Goal: Task Accomplishment & Management: Manage account settings

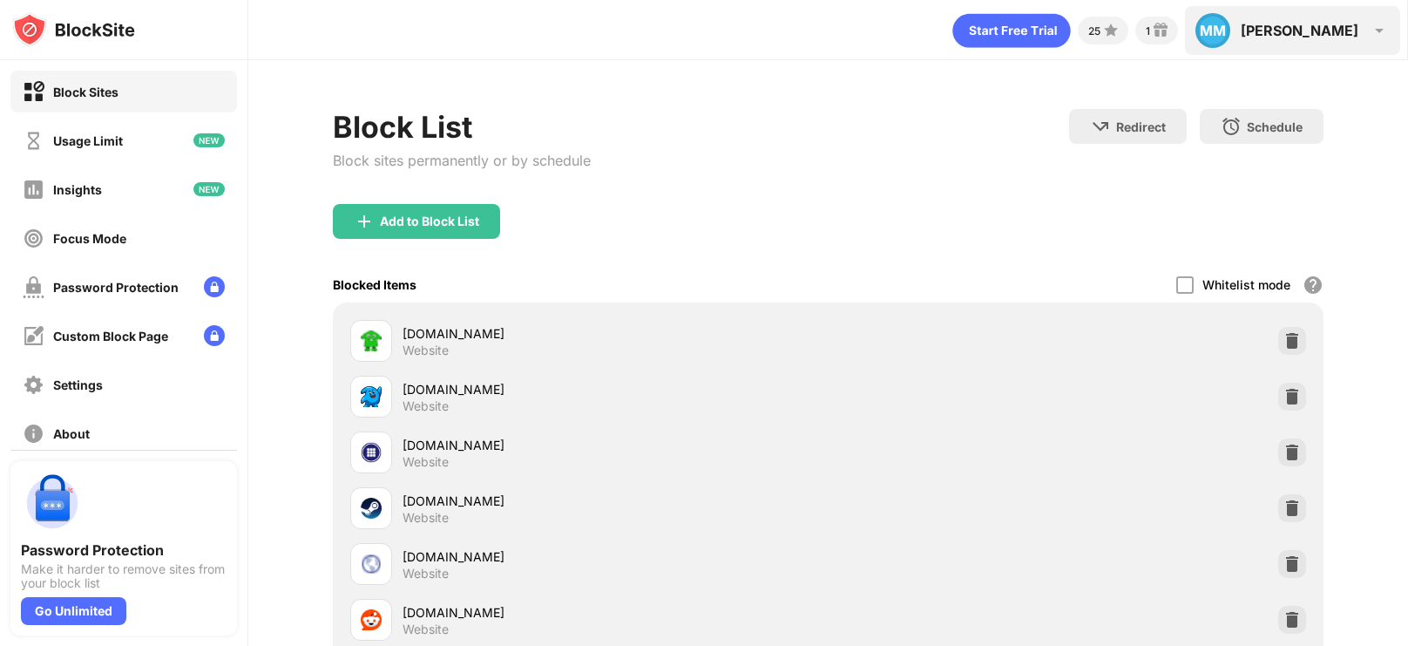
click at [1356, 18] on div "MM Mclain MM Mclain McLaughlin View Account Insights Premium Rewards Settings S…" at bounding box center [1292, 30] width 215 height 49
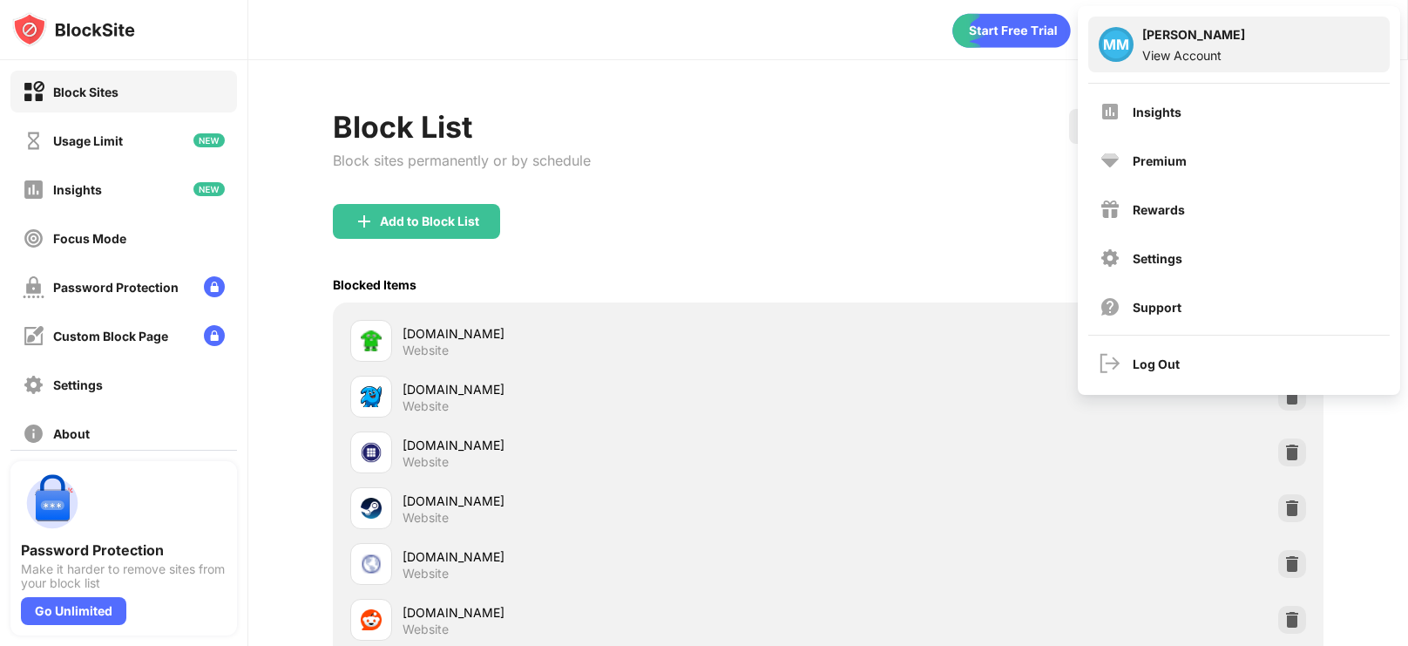
click at [1200, 50] on div "View Account" at bounding box center [1194, 55] width 103 height 15
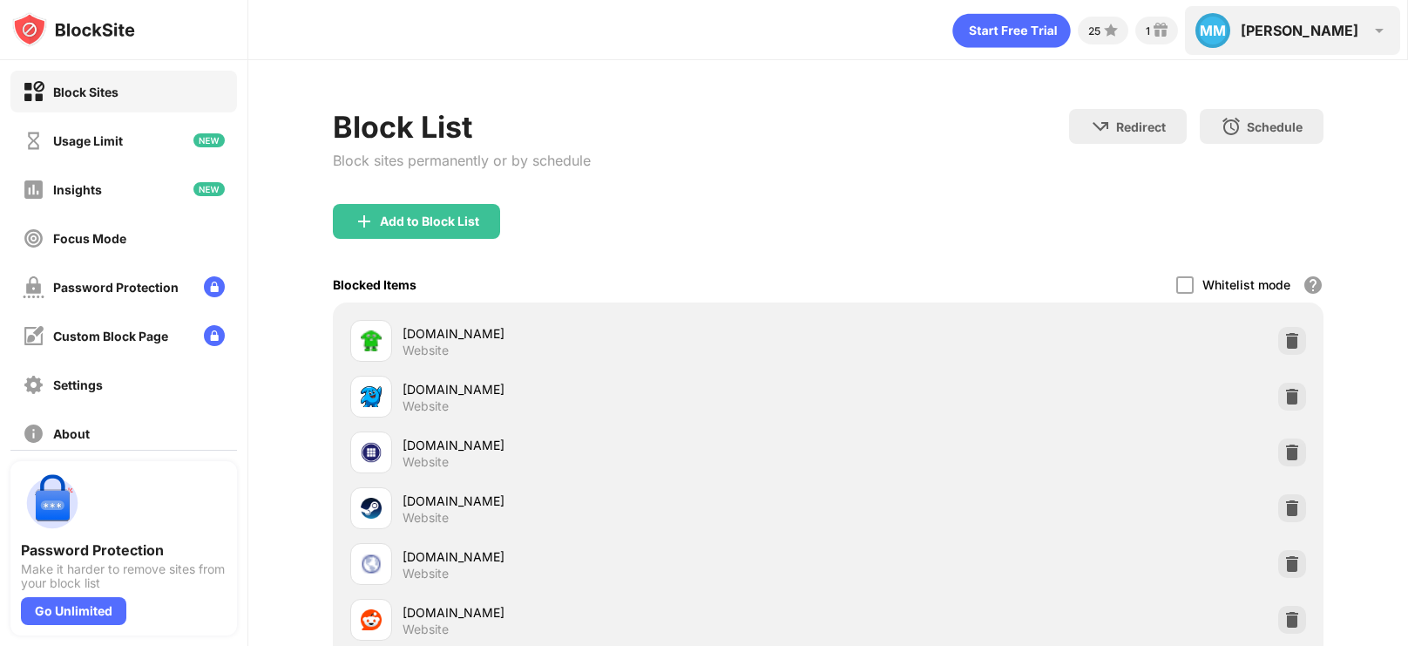
click at [1342, 26] on div "Mclain" at bounding box center [1300, 30] width 118 height 17
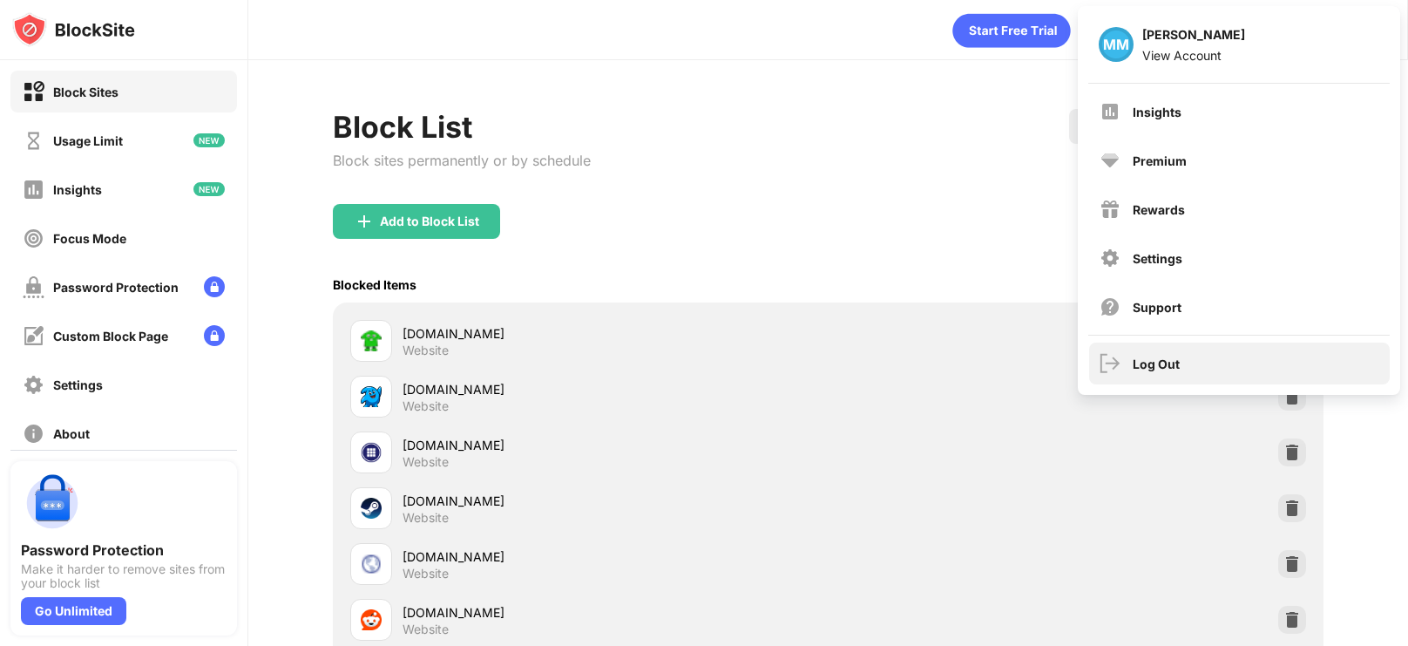
click at [1152, 368] on div "Log Out" at bounding box center [1156, 363] width 47 height 15
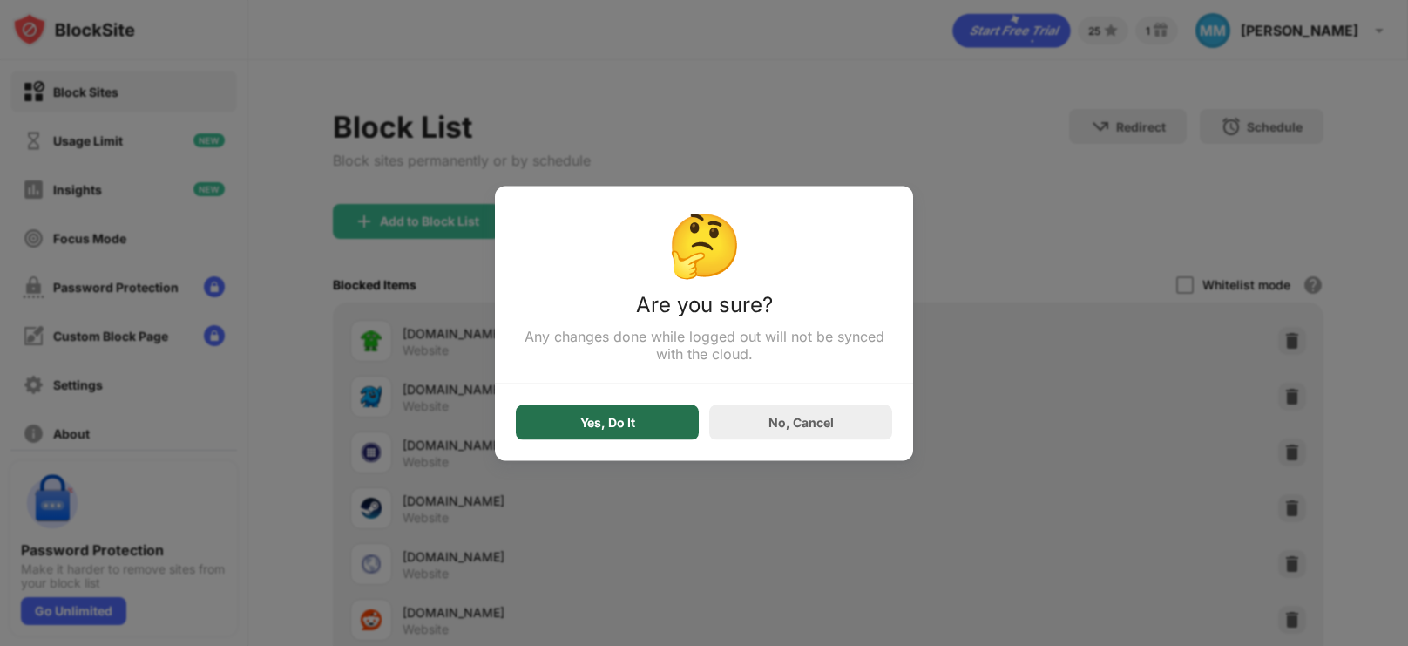
click at [640, 415] on div "Yes, Do It" at bounding box center [607, 421] width 183 height 35
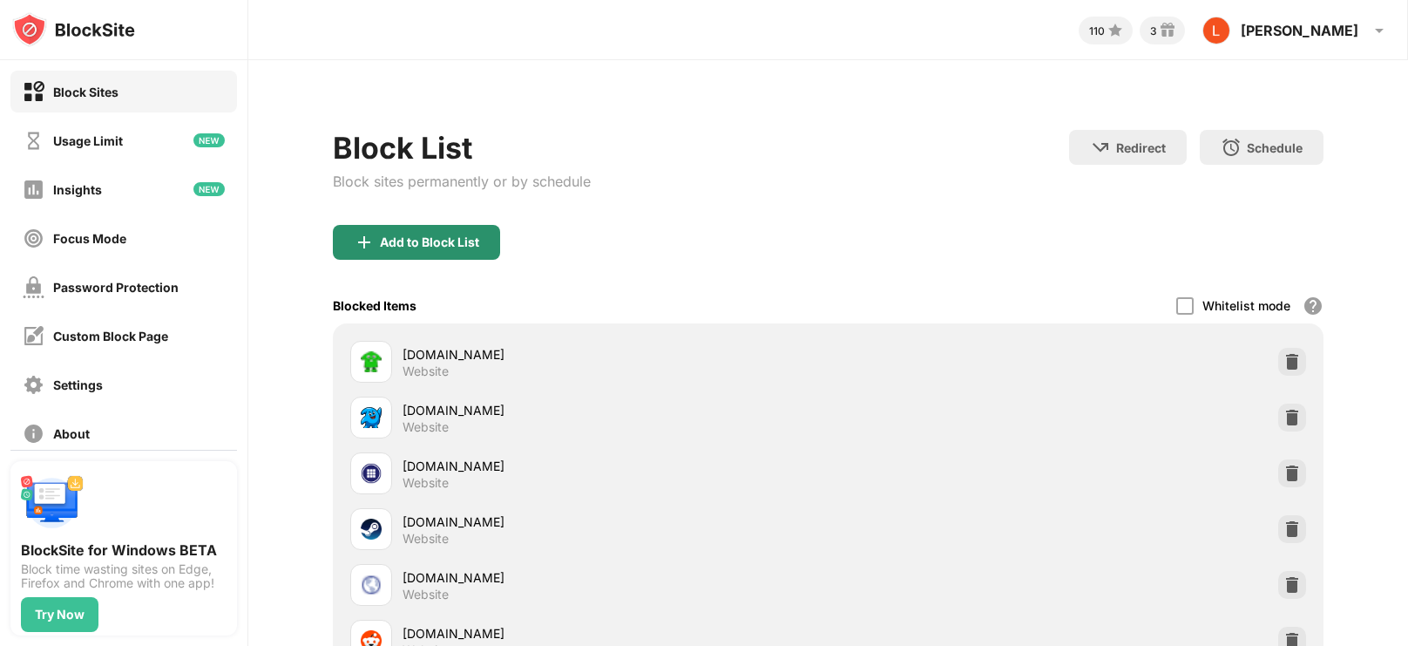
click at [424, 248] on div "Add to Block List" at bounding box center [429, 242] width 99 height 14
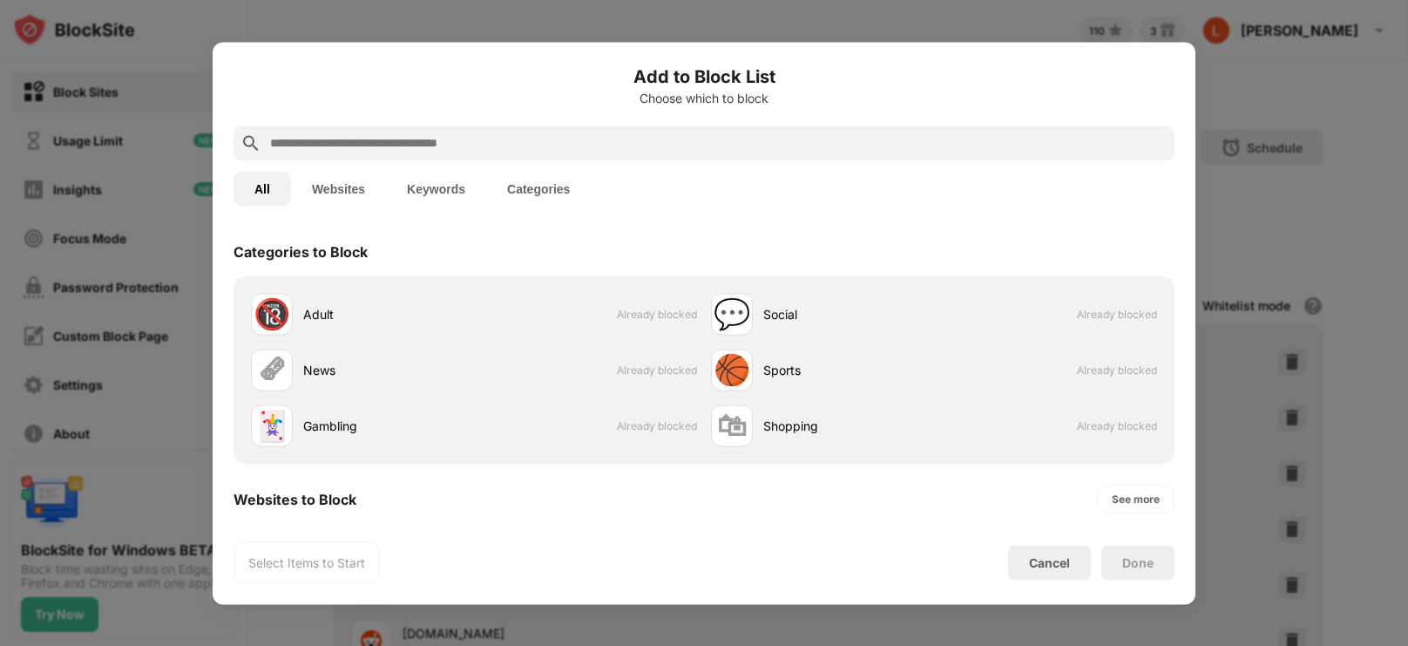
click at [447, 148] on input "text" at bounding box center [717, 142] width 899 height 21
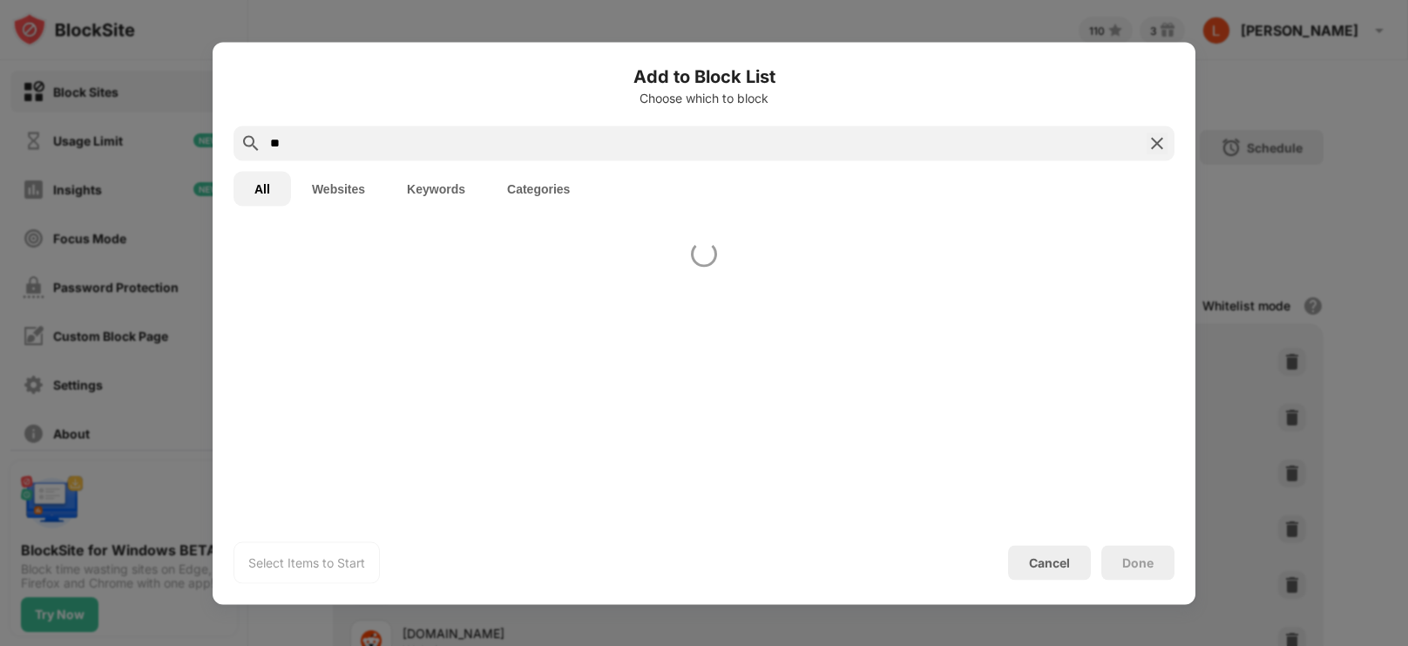
click at [447, 148] on input "**" at bounding box center [703, 142] width 871 height 21
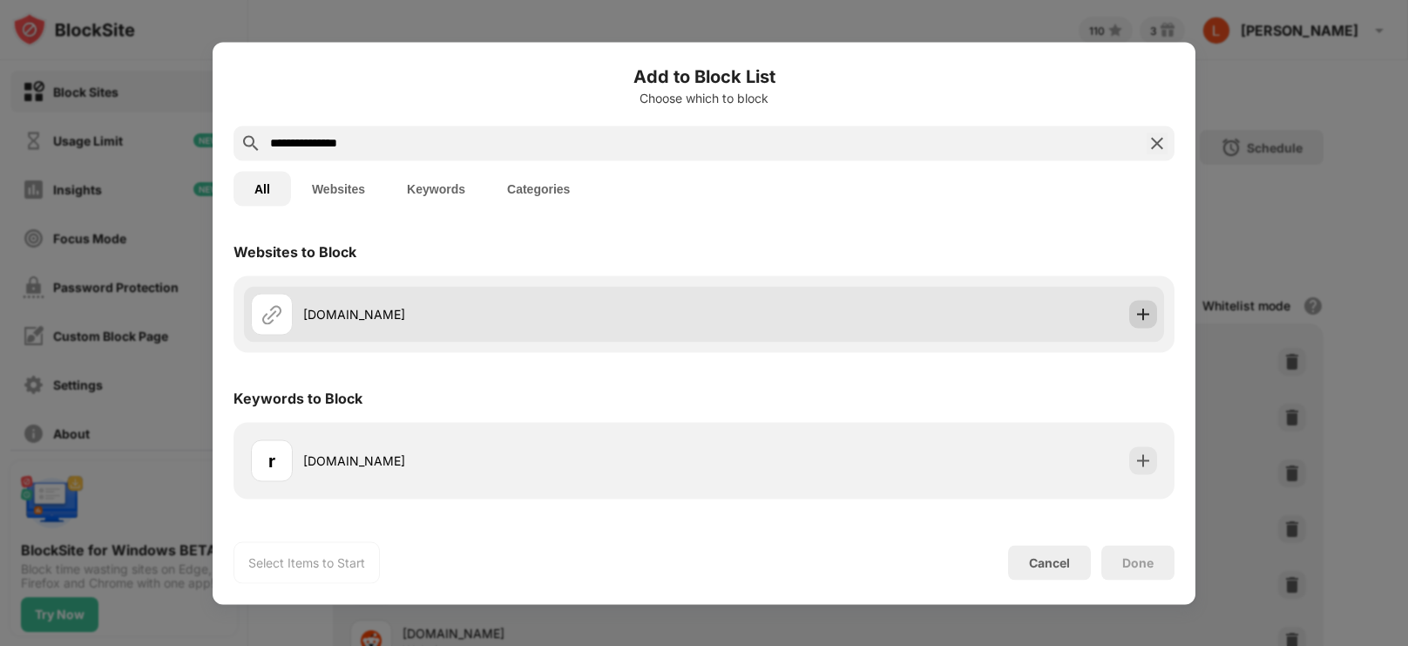
type input "**********"
click at [1151, 319] on img at bounding box center [1143, 313] width 17 height 17
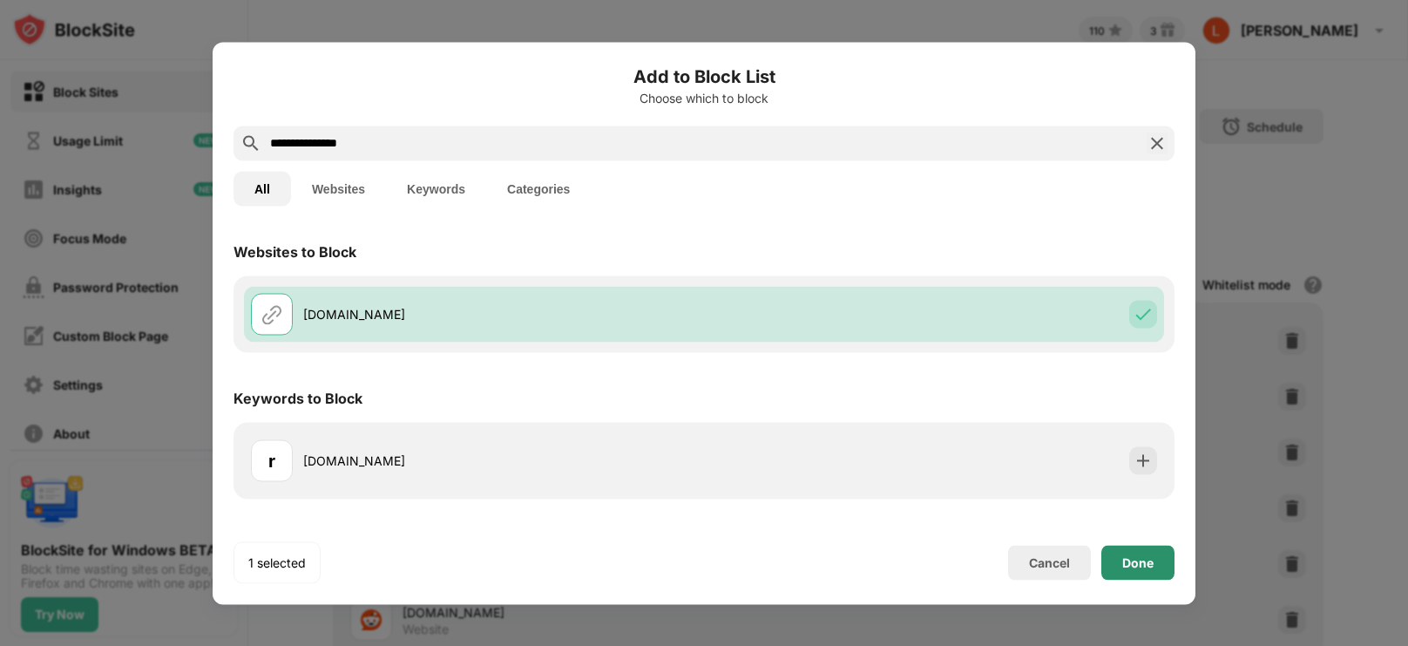
click at [1144, 565] on div "Done" at bounding box center [1137, 562] width 31 height 14
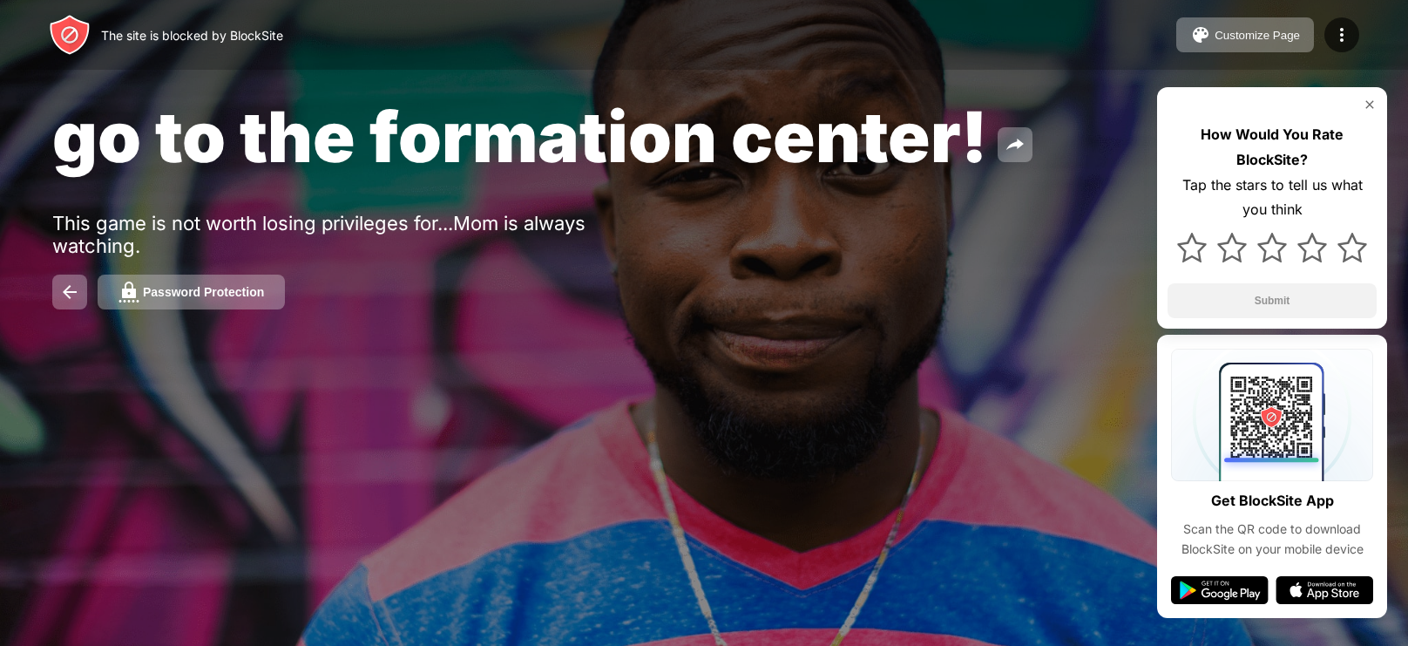
drag, startPoint x: 734, startPoint y: 113, endPoint x: 1039, endPoint y: -56, distance: 348.7
click at [1039, 0] on html "The site is blocked by BlockSite Customize Page Edit Block List Redirect Custom…" at bounding box center [704, 334] width 1408 height 668
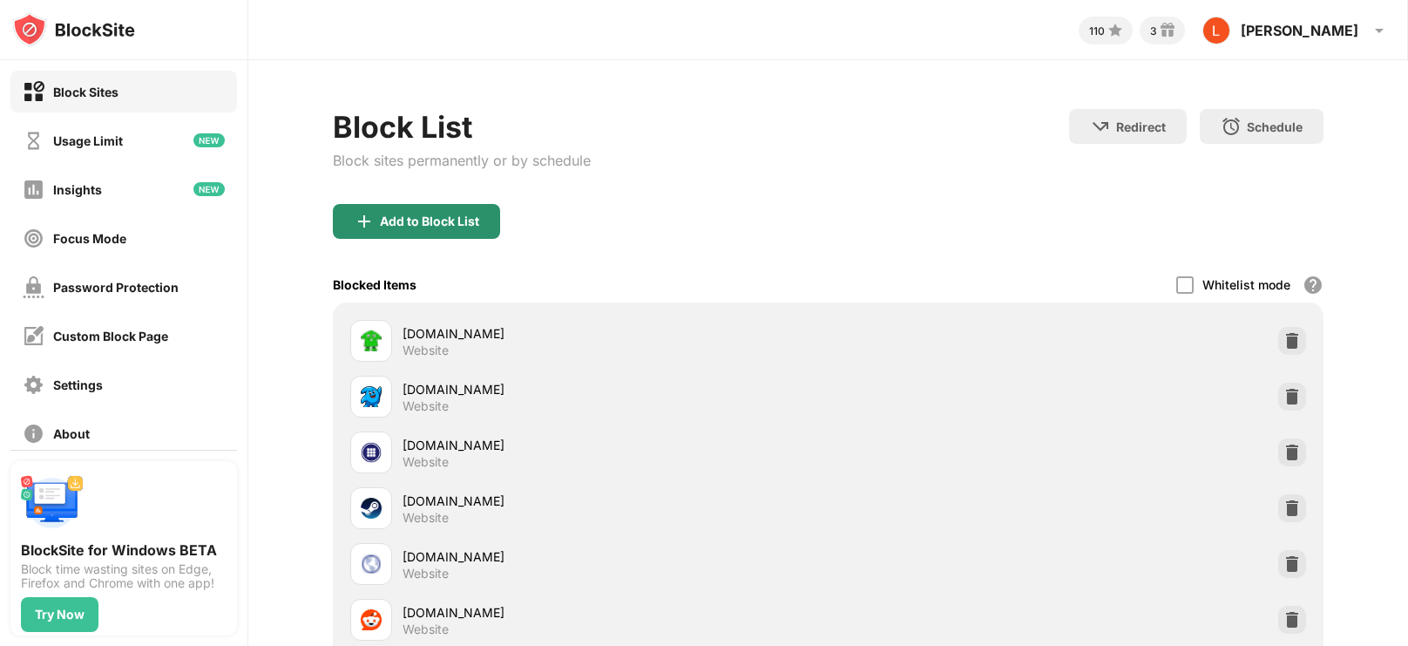
click at [426, 212] on div "Add to Block List" at bounding box center [416, 221] width 167 height 35
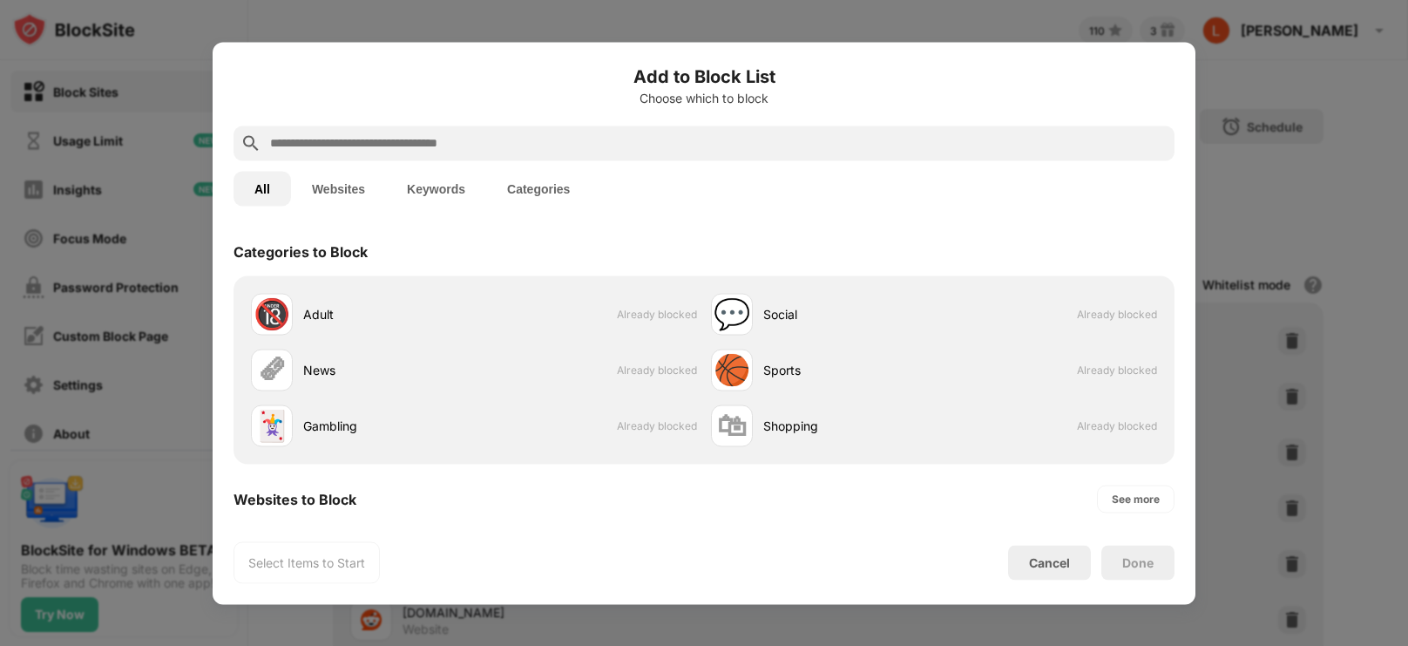
click at [420, 186] on button "Keywords" at bounding box center [436, 188] width 100 height 35
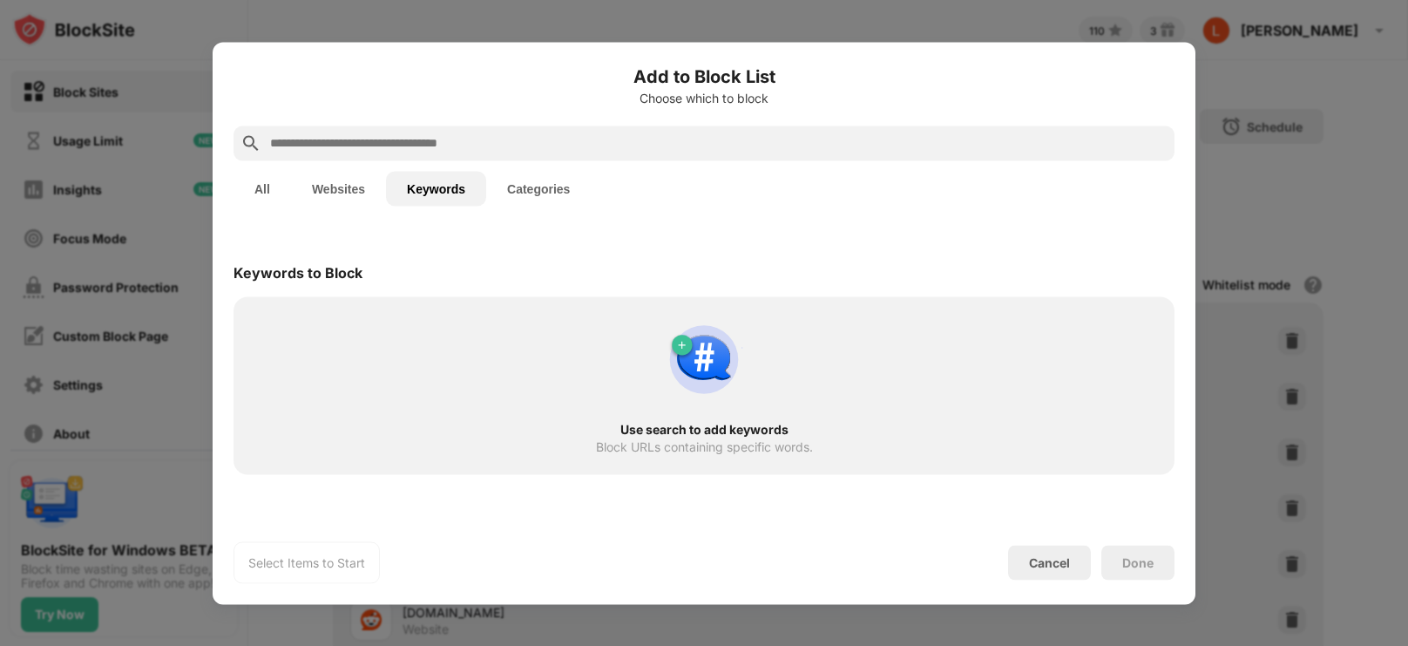
click at [379, 146] on input "text" at bounding box center [717, 142] width 899 height 21
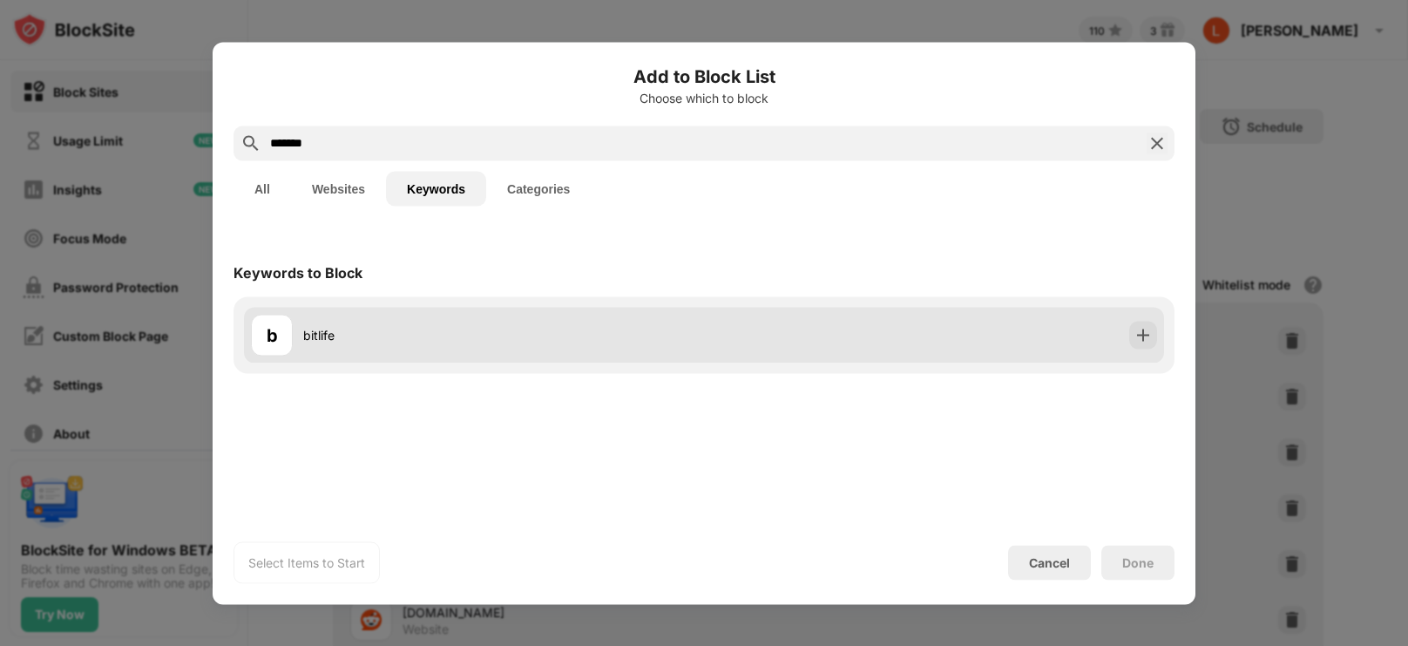
type input "*******"
click at [1136, 338] on img at bounding box center [1143, 334] width 17 height 17
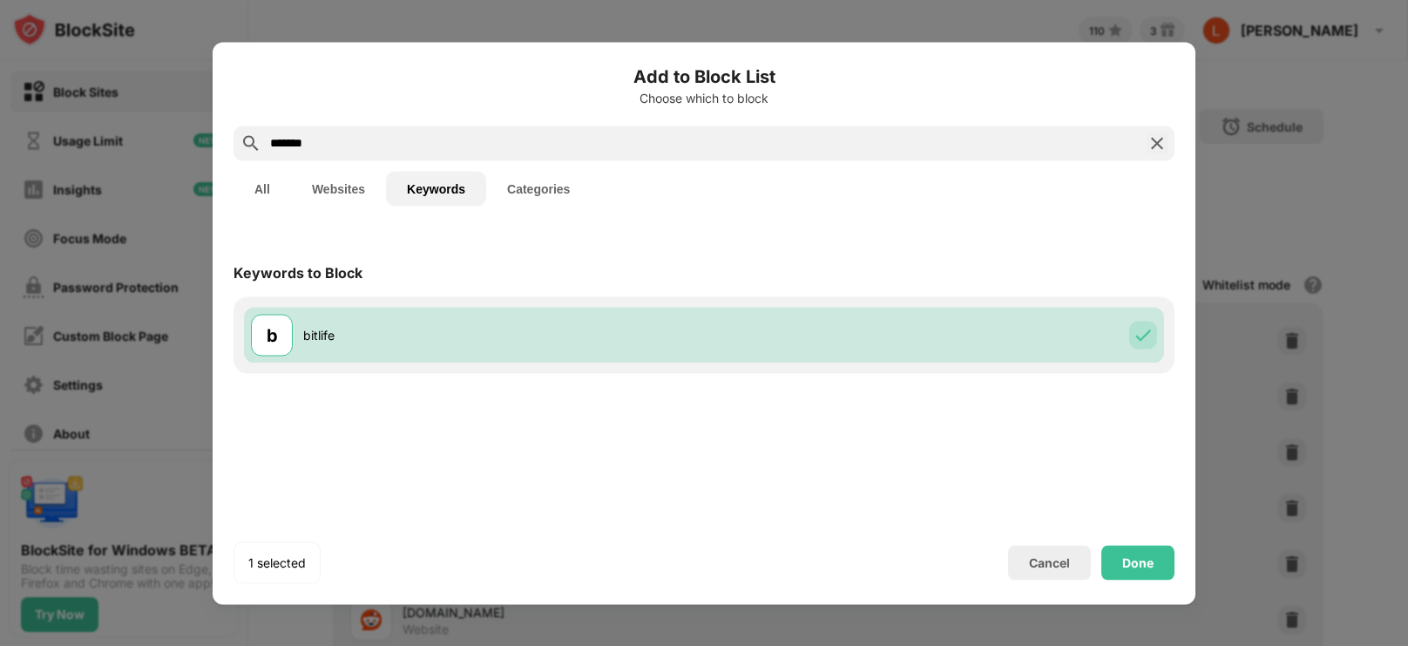
click at [1145, 562] on div "Done" at bounding box center [1137, 562] width 31 height 14
